Goal: Task Accomplishment & Management: Manage account settings

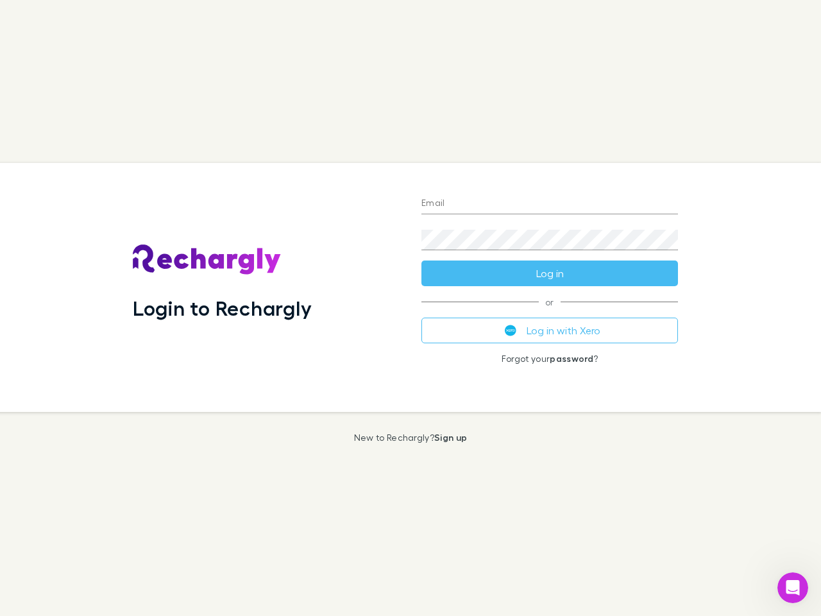
click at [411, 308] on div "Login to Rechargly" at bounding box center [267, 287] width 289 height 249
click at [550, 204] on input "Email" at bounding box center [550, 204] width 257 height 21
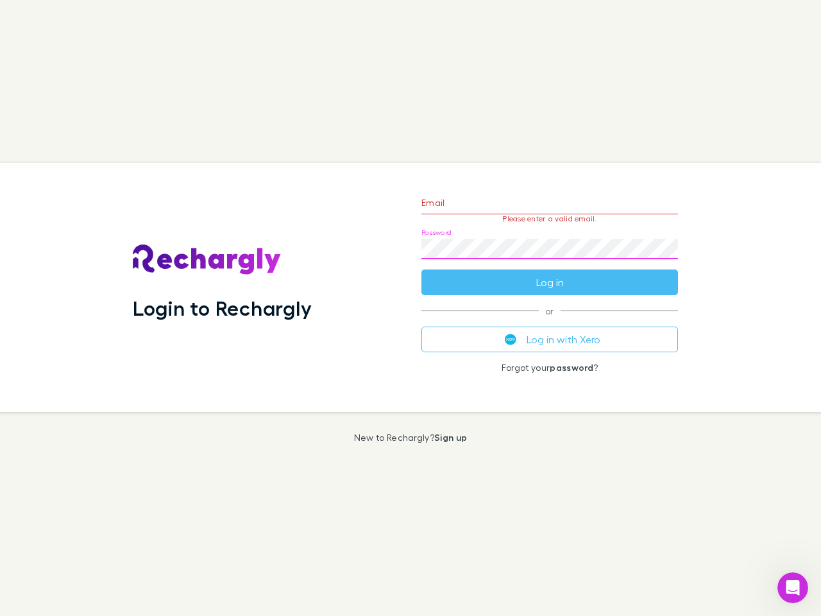
click at [550, 273] on form "Email Please enter a valid email. Password Log in" at bounding box center [550, 240] width 257 height 112
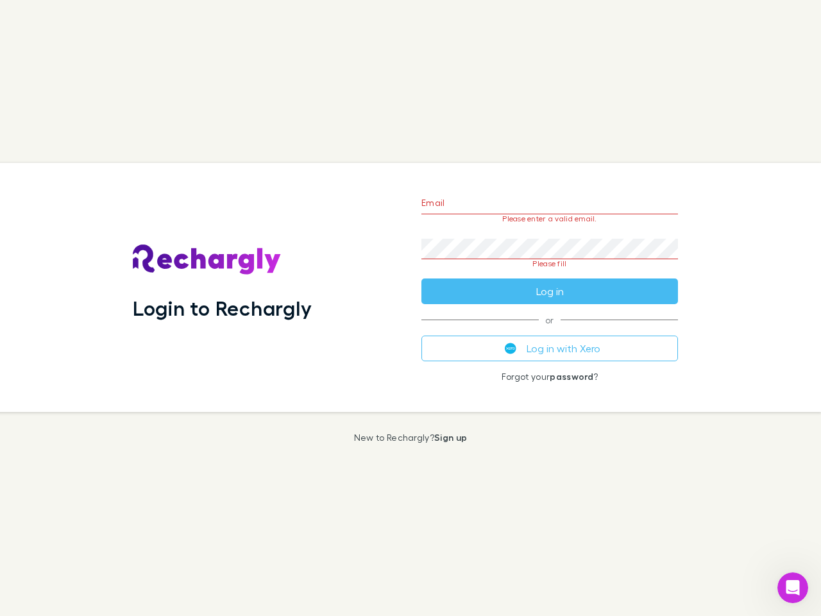
click at [550, 330] on div "Email Please enter a valid email. Password Please fill Log in or Log in with Xe…" at bounding box center [549, 287] width 277 height 249
click at [793, 588] on icon "Open Intercom Messenger" at bounding box center [793, 588] width 21 height 21
